Goal: Task Accomplishment & Management: Use online tool/utility

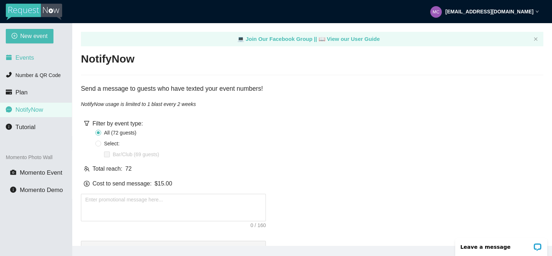
click at [22, 59] on span "Events" at bounding box center [25, 57] width 18 height 7
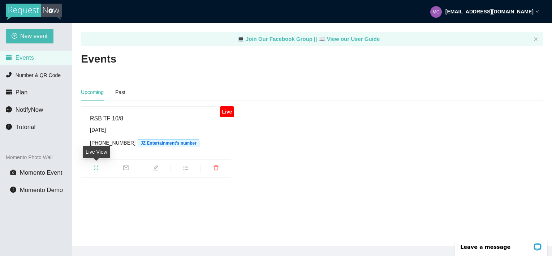
click at [95, 168] on icon "fullscreen" at bounding box center [96, 168] width 6 height 6
